Goal: Information Seeking & Learning: Learn about a topic

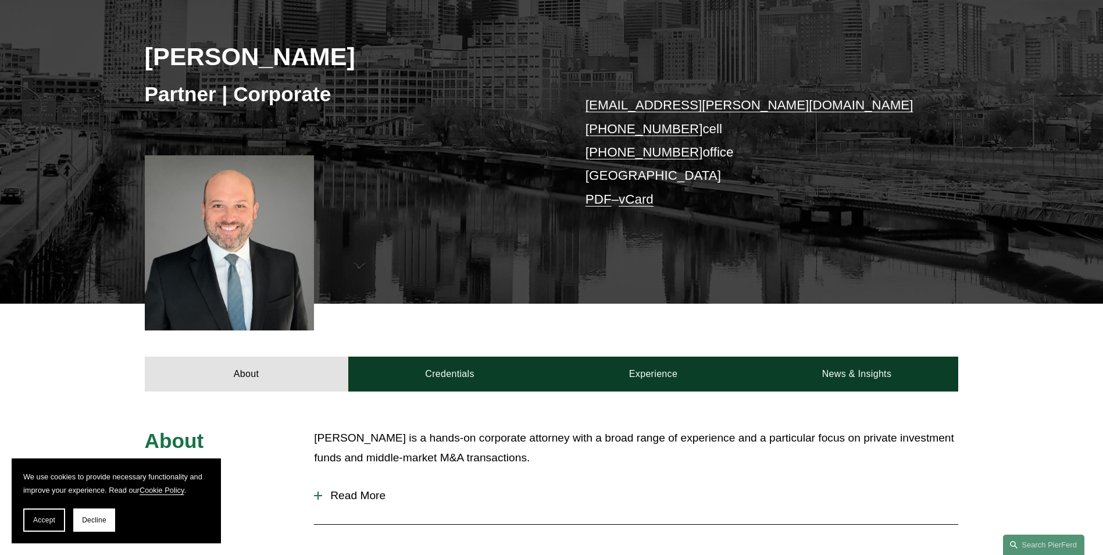
scroll to position [141, 0]
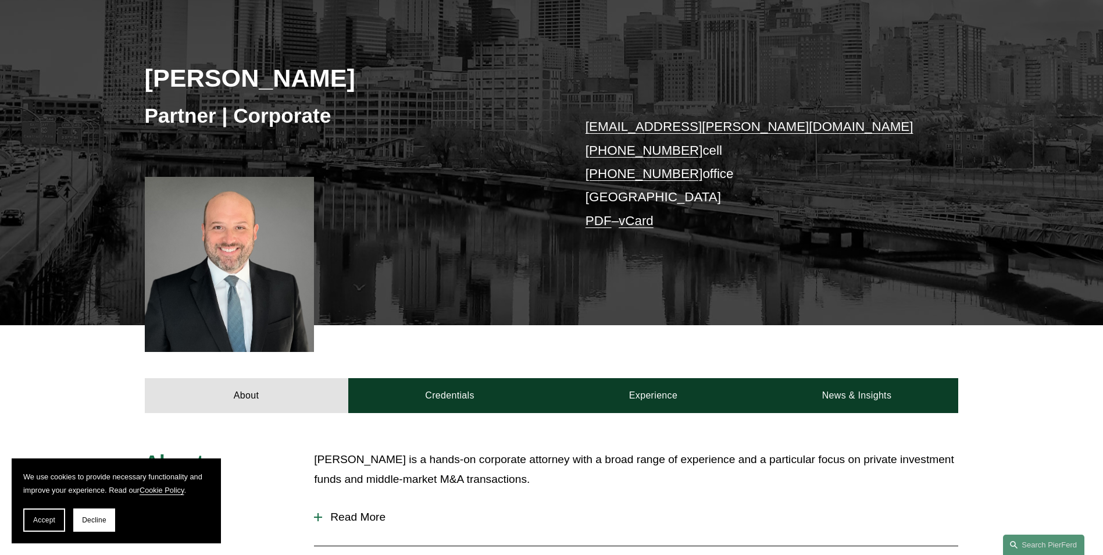
click at [246, 241] on div at bounding box center [230, 264] width 170 height 175
click at [94, 525] on button "Decline" at bounding box center [94, 519] width 42 height 23
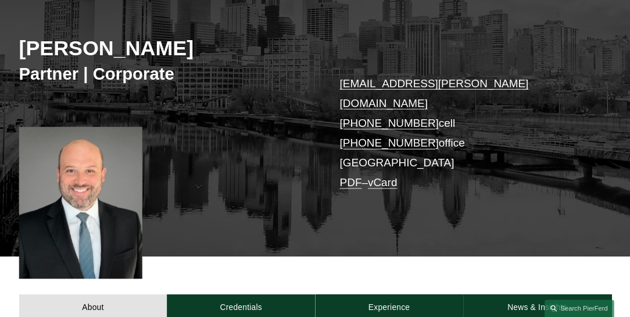
scroll to position [140, 0]
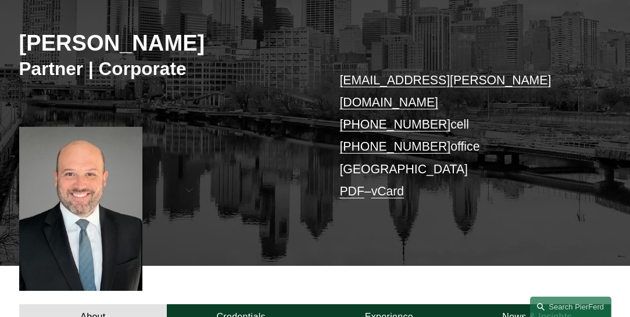
click at [115, 198] on div at bounding box center [80, 209] width 123 height 164
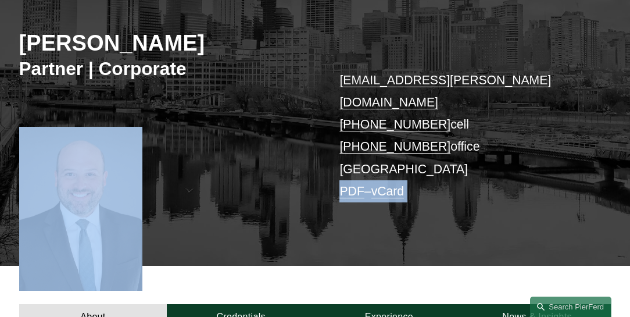
drag, startPoint x: 115, startPoint y: 198, endPoint x: 252, endPoint y: 214, distance: 137.5
click at [252, 214] on div "Diego Matamoros Partner | Corporate diego.matamoros@pierferd.com +1.917.993.236…" at bounding box center [315, 121] width 630 height 287
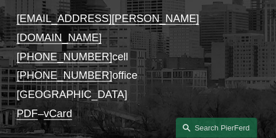
scroll to position [198, 0]
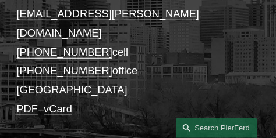
click at [83, 109] on div "Diego Matamoros Partner | Corporate diego.matamoros@pierferd.com +1.917.993.236…" at bounding box center [138, 117] width 276 height 421
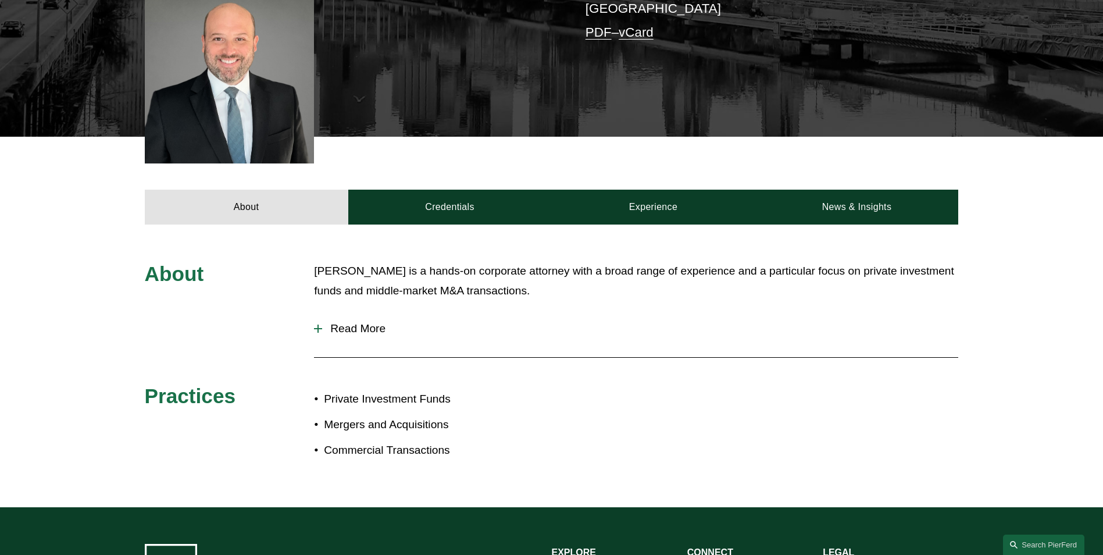
scroll to position [271, 0]
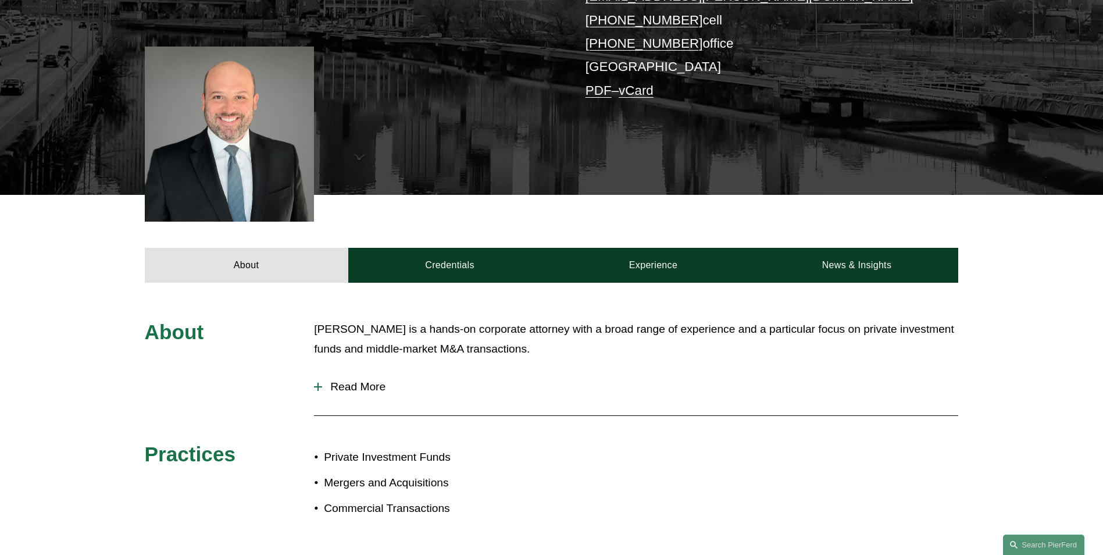
click at [431, 342] on p "Diego Matamoros is a hands-on corporate attorney with a broad range of experien…" at bounding box center [636, 339] width 644 height 40
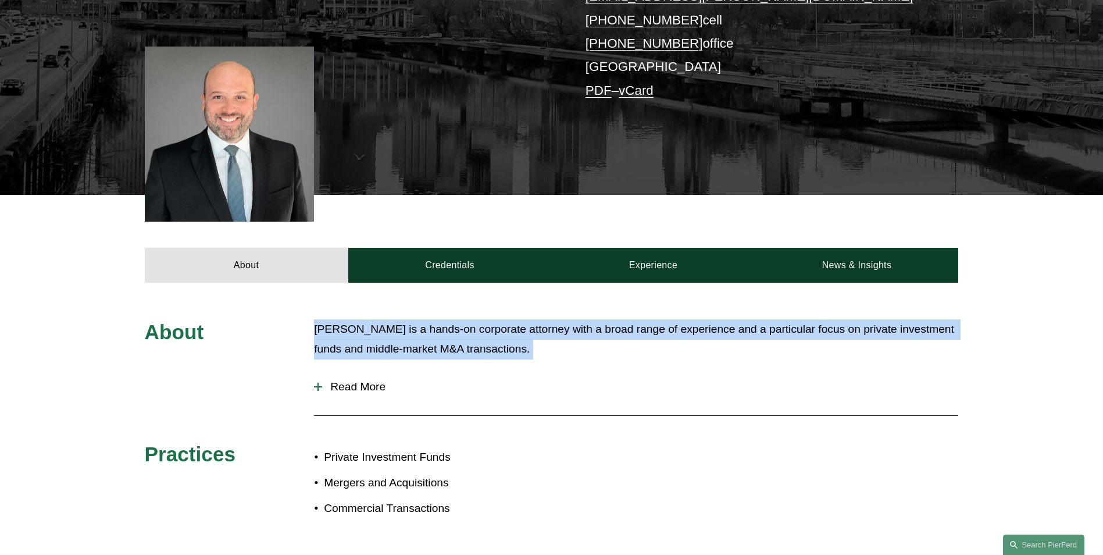
drag, startPoint x: 431, startPoint y: 342, endPoint x: 377, endPoint y: 335, distance: 55.1
click at [377, 335] on p "Diego Matamoros is a hands-on corporate attorney with a broad range of experien…" at bounding box center [636, 339] width 644 height 40
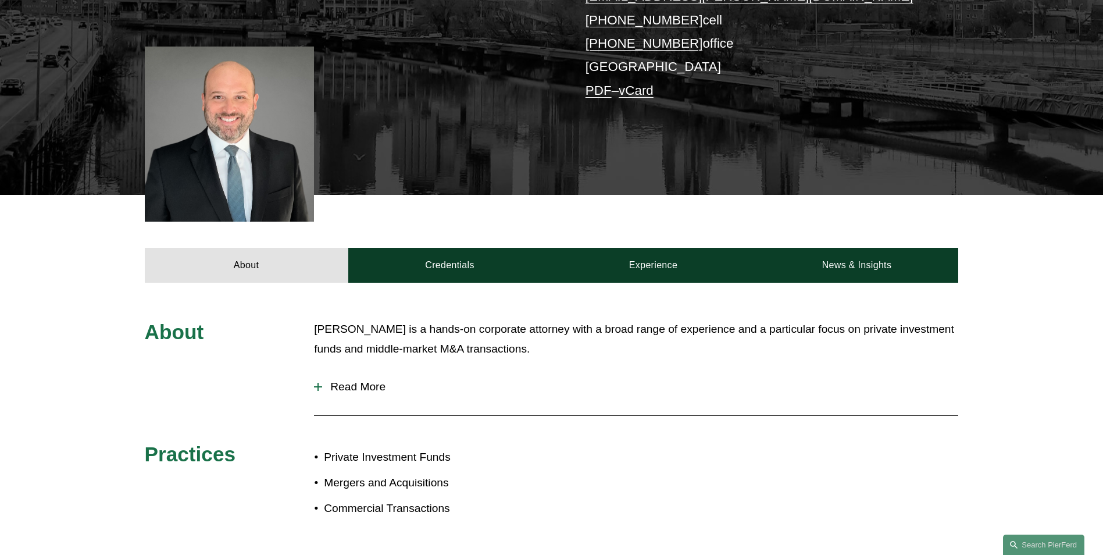
click at [391, 340] on p "Diego Matamoros is a hands-on corporate attorney with a broad range of experien…" at bounding box center [636, 339] width 644 height 40
click at [422, 347] on p "Diego Matamoros is a hands-on corporate attorney with a broad range of experien…" at bounding box center [636, 339] width 644 height 40
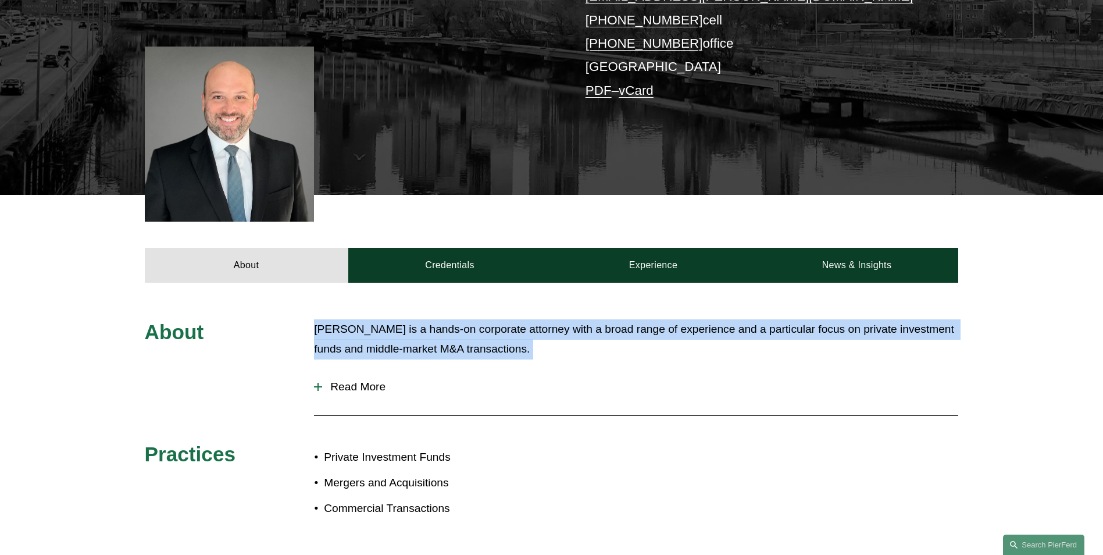
click at [422, 347] on p "Diego Matamoros is a hands-on corporate attorney with a broad range of experien…" at bounding box center [636, 339] width 644 height 40
drag, startPoint x: 422, startPoint y: 347, endPoint x: 402, endPoint y: 341, distance: 20.6
click at [402, 341] on p "Diego Matamoros is a hands-on corporate attorney with a broad range of experien…" at bounding box center [636, 339] width 644 height 40
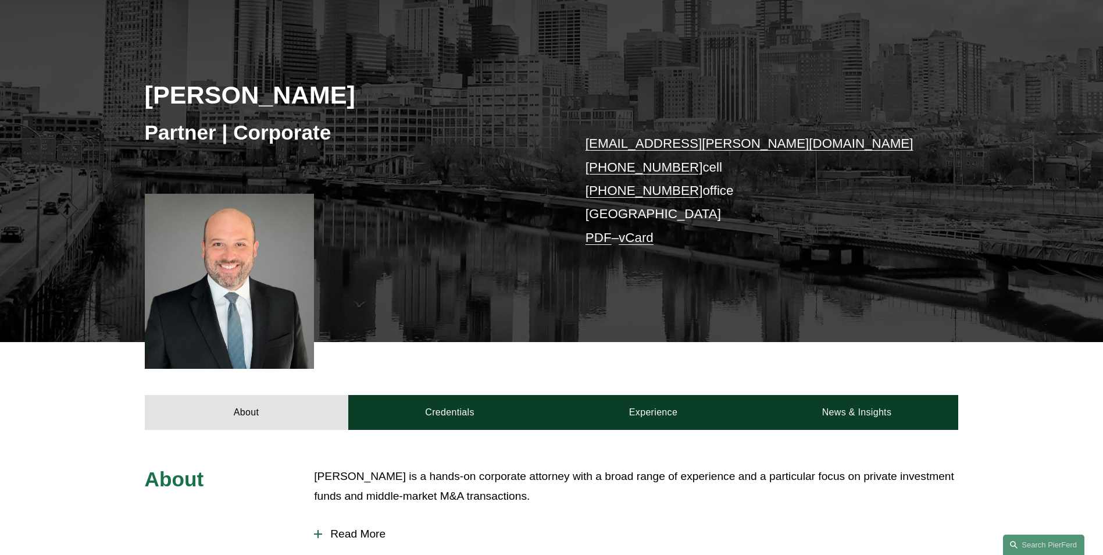
scroll to position [96, 0]
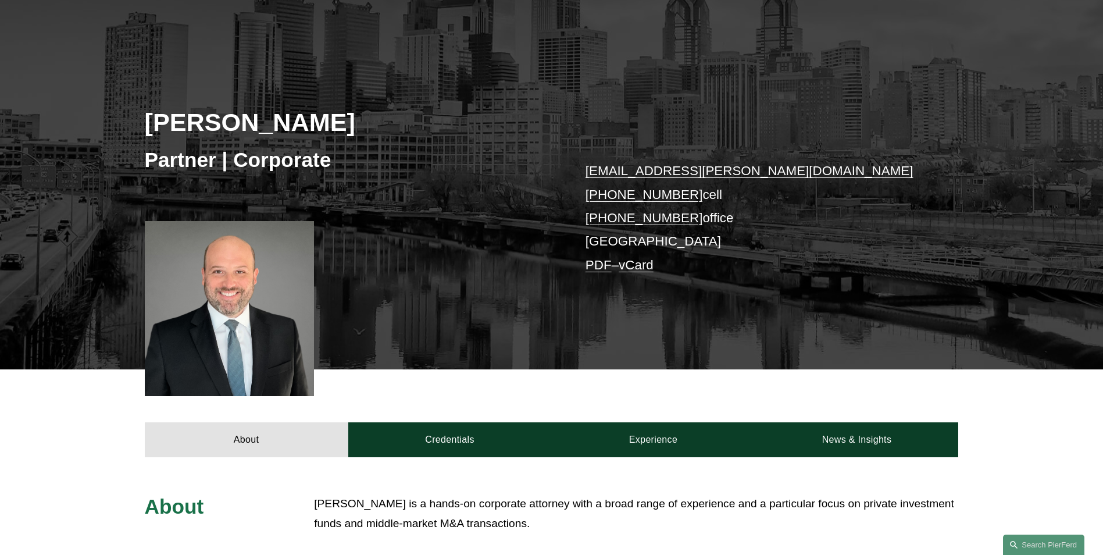
click at [644, 436] on link "Experience" at bounding box center [653, 439] width 203 height 35
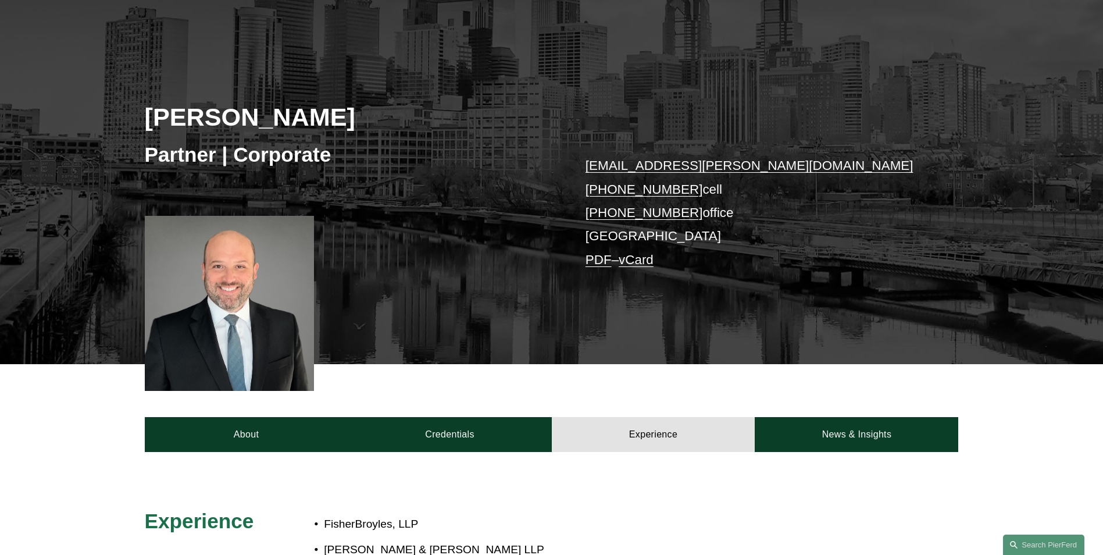
scroll to position [0, 0]
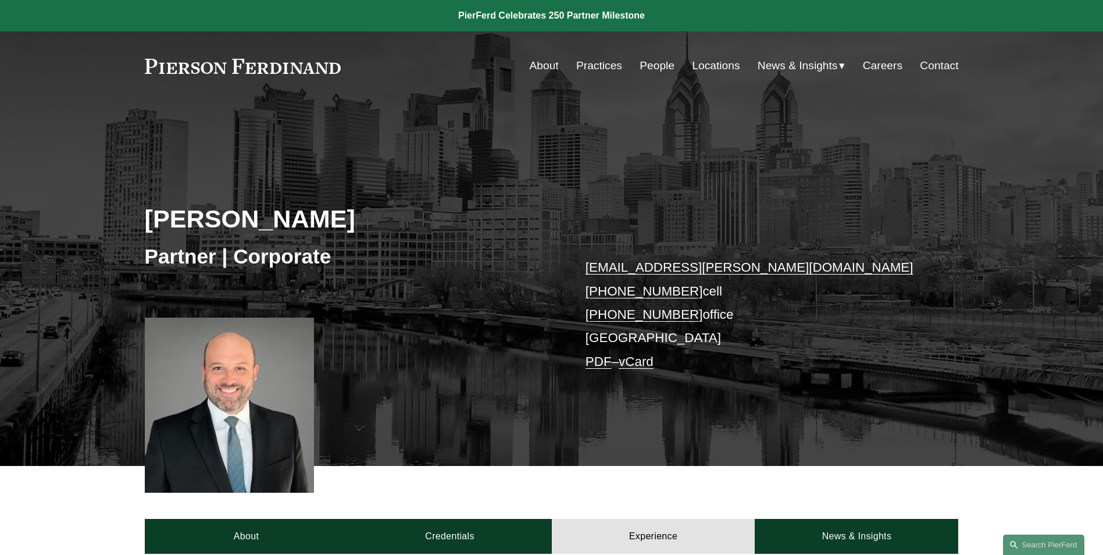
click at [642, 65] on link "People" at bounding box center [656, 66] width 35 height 22
